Goal: Information Seeking & Learning: Learn about a topic

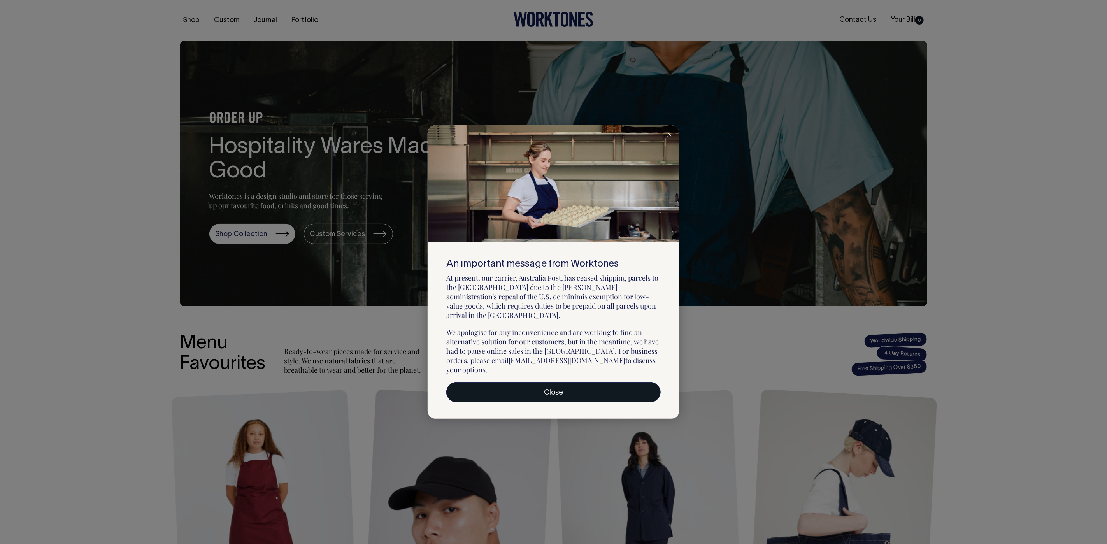
click at [561, 383] on link "Close" at bounding box center [553, 392] width 214 height 20
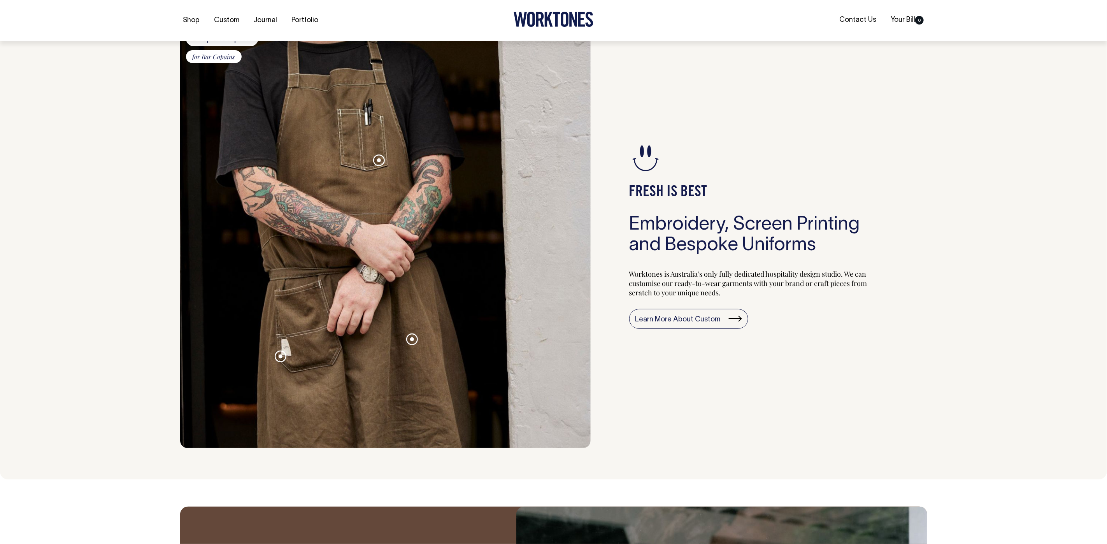
scroll to position [759, 0]
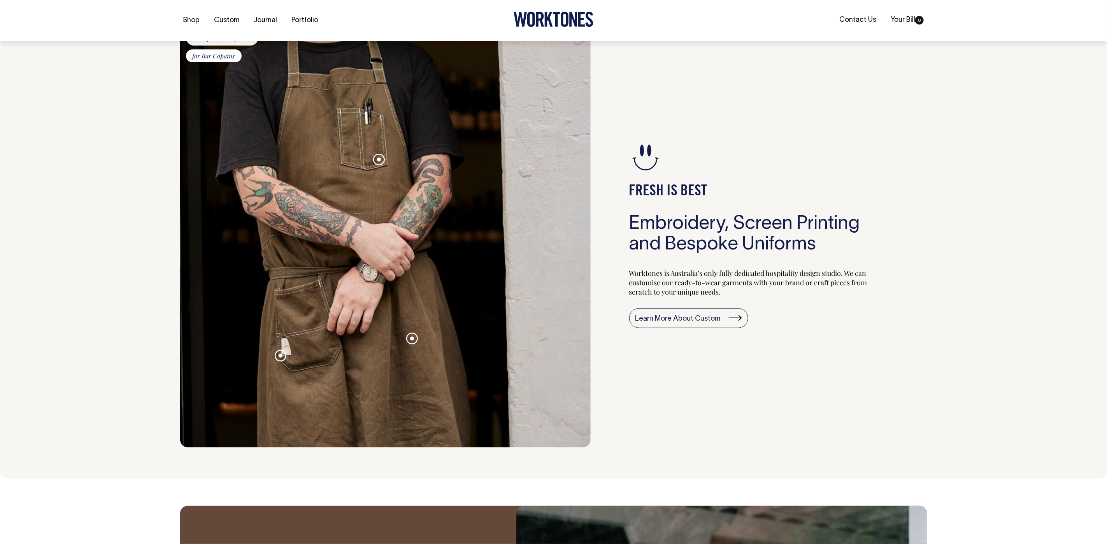
click at [758, 434] on div "FRESH IS BEST Embroidery, Screen Printing and Bespoke Uniforms Worktones is Aus…" at bounding box center [759, 234] width 336 height 426
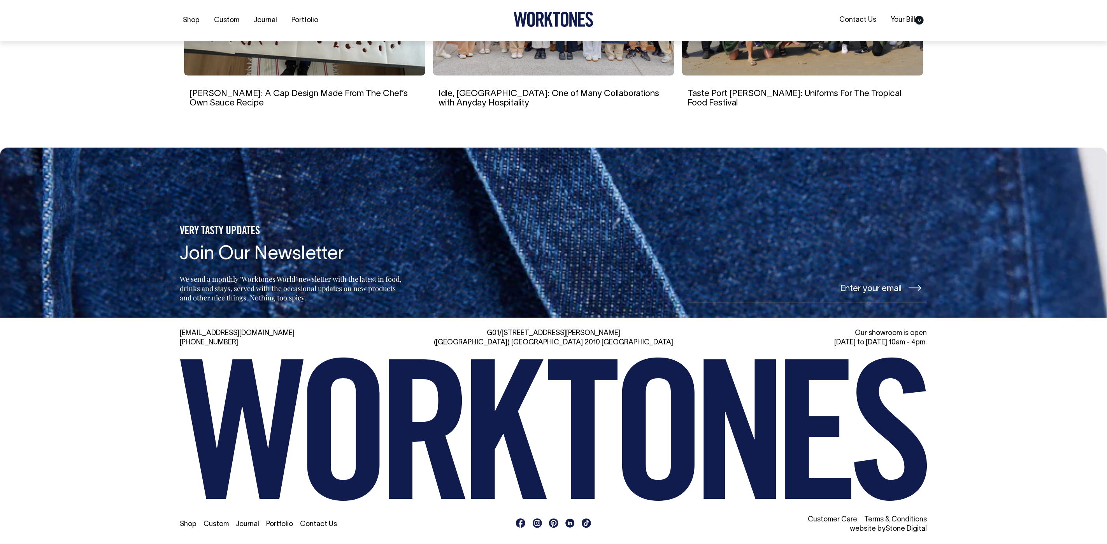
scroll to position [1725, 0]
click at [316, 518] on div "Shop Custom Journal Portfolio Contact Us" at bounding box center [553, 524] width 747 height 19
click at [315, 523] on link "Contact Us" at bounding box center [318, 524] width 37 height 7
click at [319, 521] on link "Contact Us" at bounding box center [318, 524] width 37 height 7
click at [326, 525] on link "Contact Us" at bounding box center [318, 524] width 37 height 7
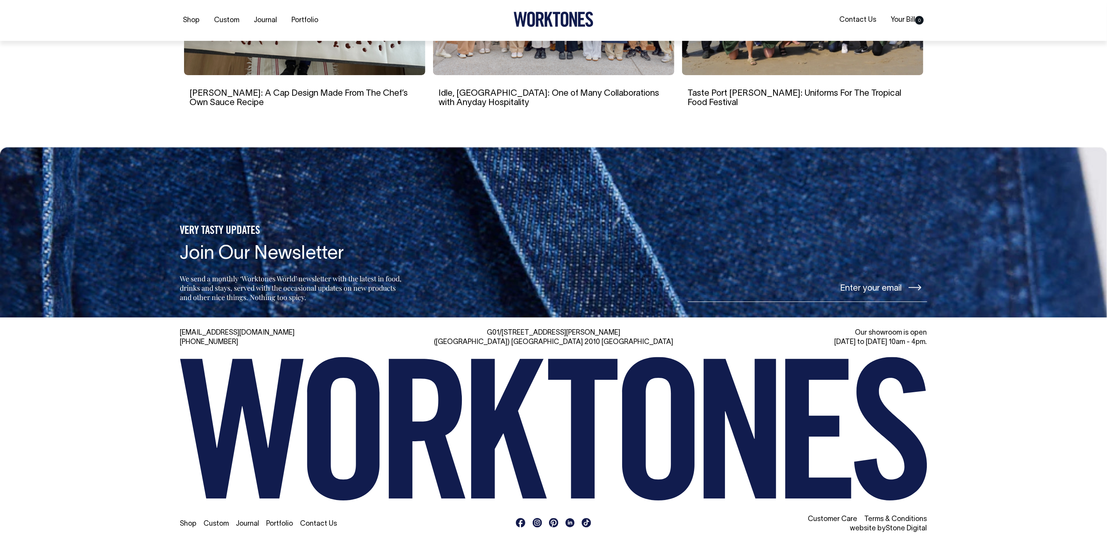
click at [317, 525] on link "Contact Us" at bounding box center [318, 524] width 37 height 7
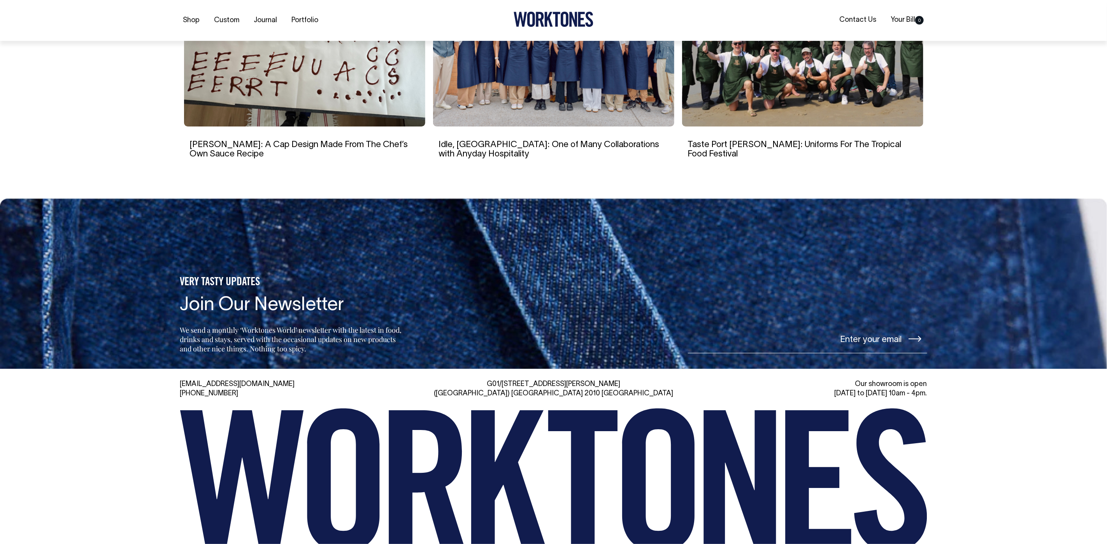
scroll to position [1602, 0]
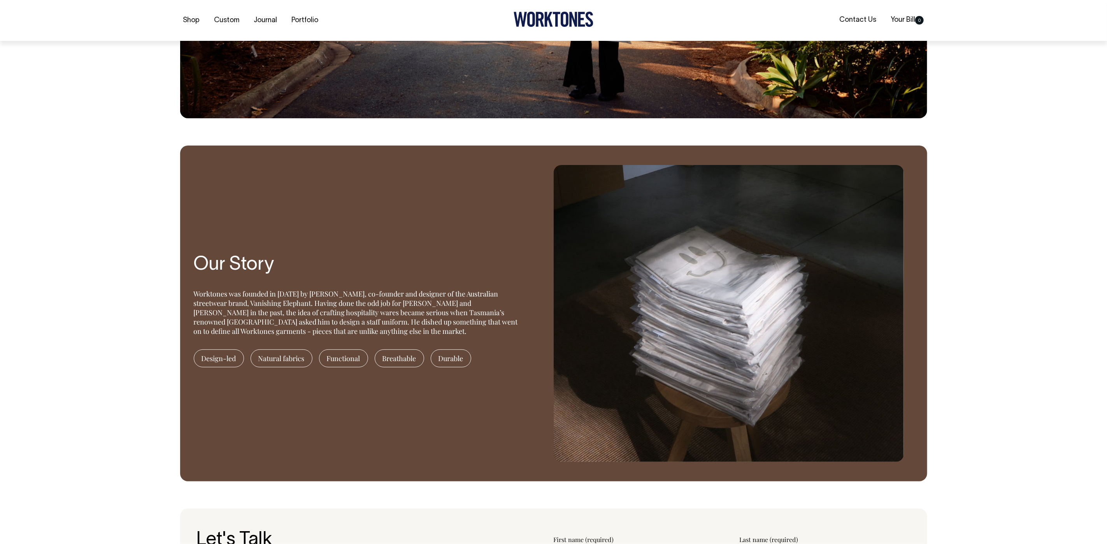
scroll to position [584, 0]
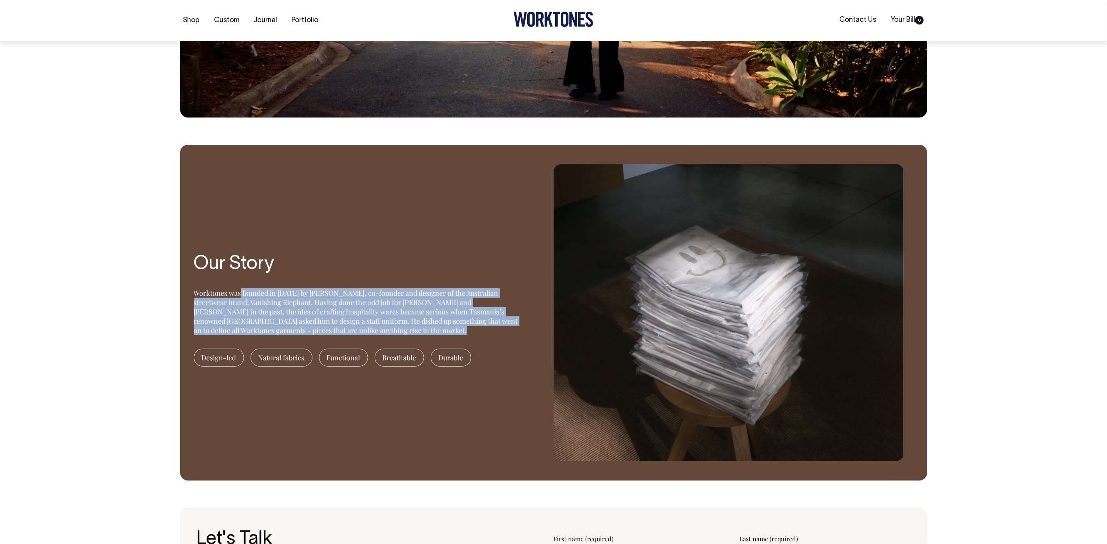
drag, startPoint x: 334, startPoint y: 338, endPoint x: 186, endPoint y: 296, distance: 154.5
click at [186, 296] on section "Our Story Worktones was founded in 2016 by Huw Bennett, co-founder and designer…" at bounding box center [553, 313] width 747 height 336
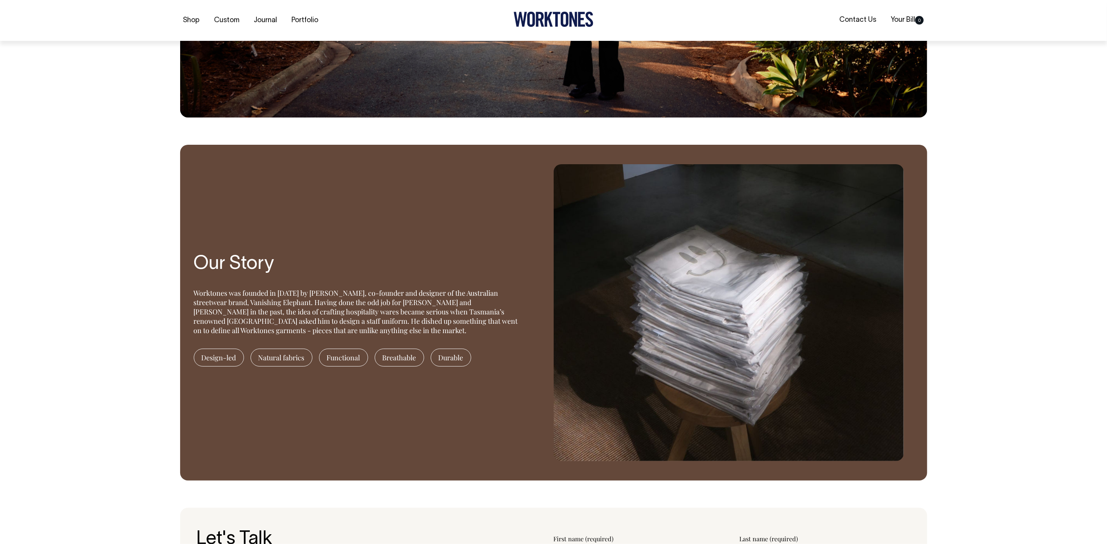
click at [419, 252] on div "Our Story Worktones was founded in 2016 by Huw Bennett, co-founder and designer…" at bounding box center [359, 312] width 331 height 297
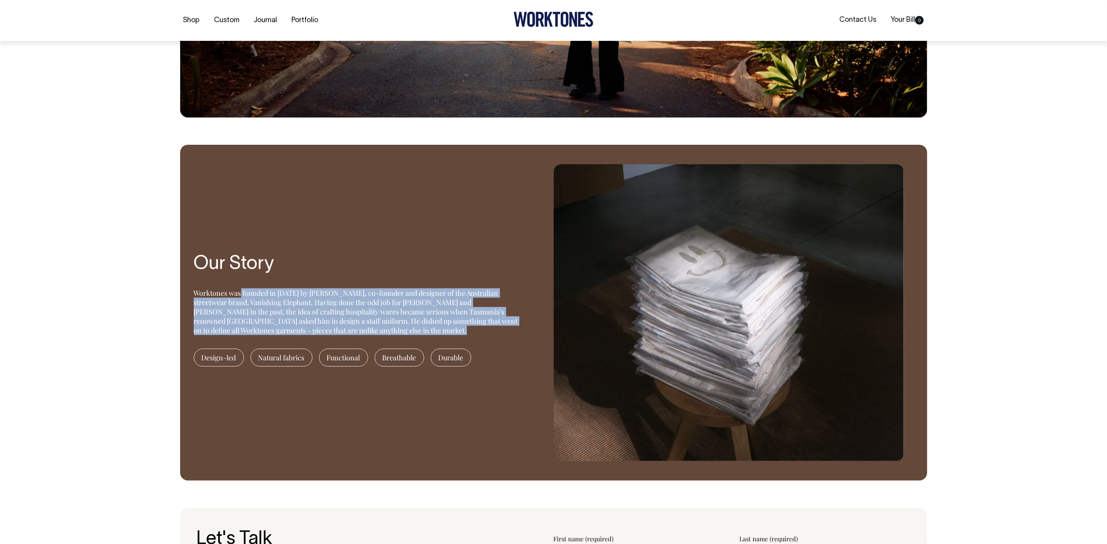
drag, startPoint x: 332, startPoint y: 335, endPoint x: 179, endPoint y: 291, distance: 158.8
click at [179, 291] on div "Our Story Worktones was founded in 2016 by Huw Bennett, co-founder and designer…" at bounding box center [553, 313] width 770 height 336
copy div "Worktones was founded in 2016 by Huw Bennett, co-founder and designer of the Au…"
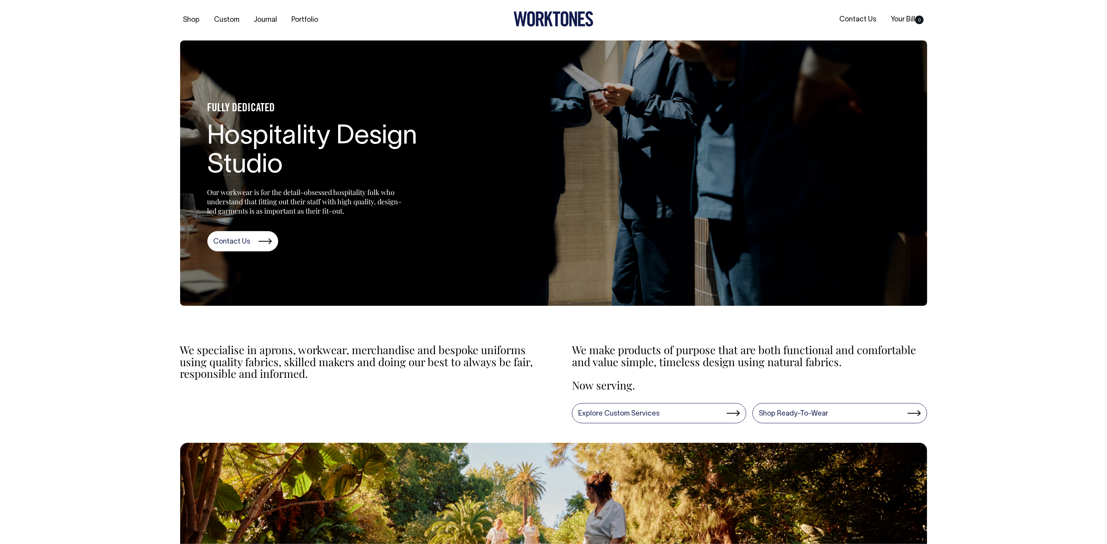
scroll to position [0, 0]
click at [230, 237] on link "Contact Us" at bounding box center [242, 242] width 71 height 20
click at [272, 20] on link "Journal" at bounding box center [266, 20] width 30 height 13
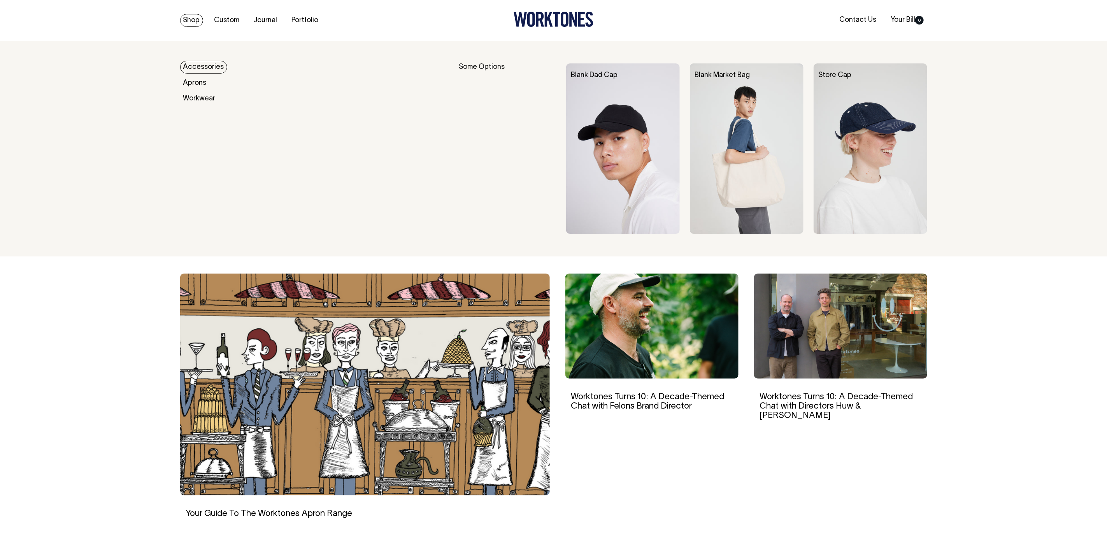
click at [189, 20] on link "Shop" at bounding box center [191, 20] width 23 height 13
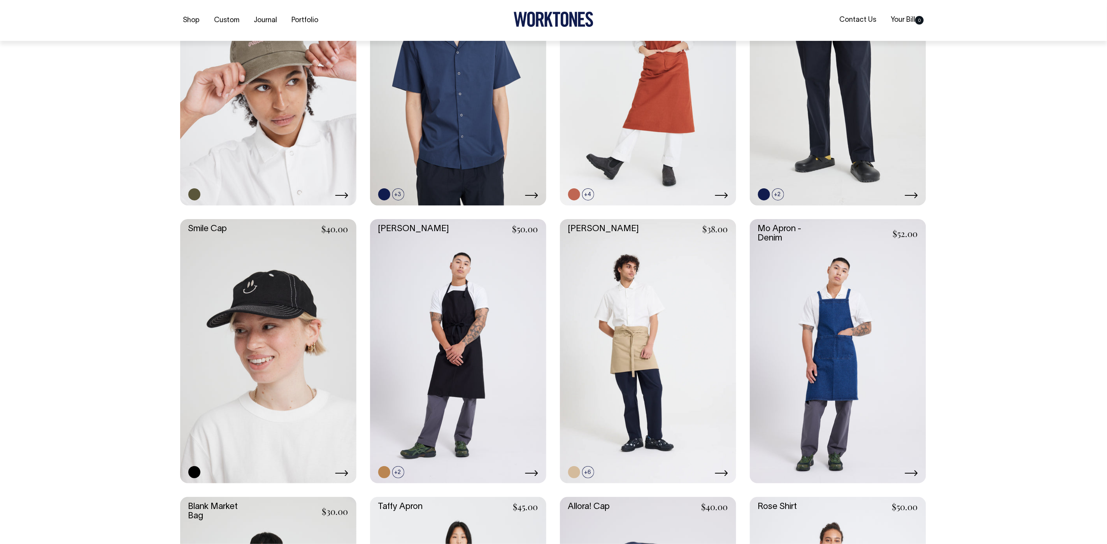
scroll to position [992, 0]
click at [850, 371] on link at bounding box center [838, 350] width 176 height 265
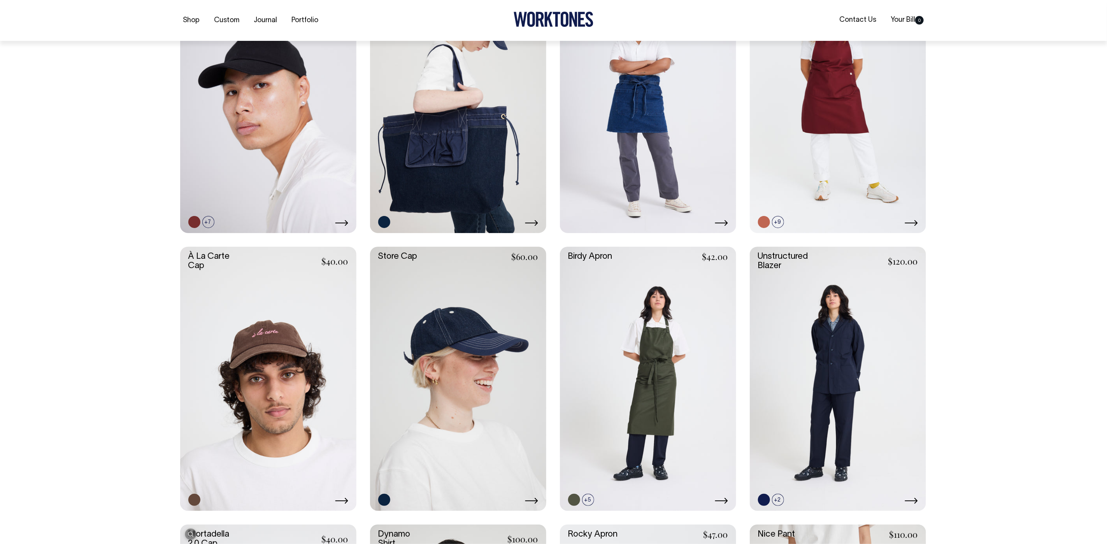
scroll to position [409, 0]
